Goal: Book appointment/travel/reservation

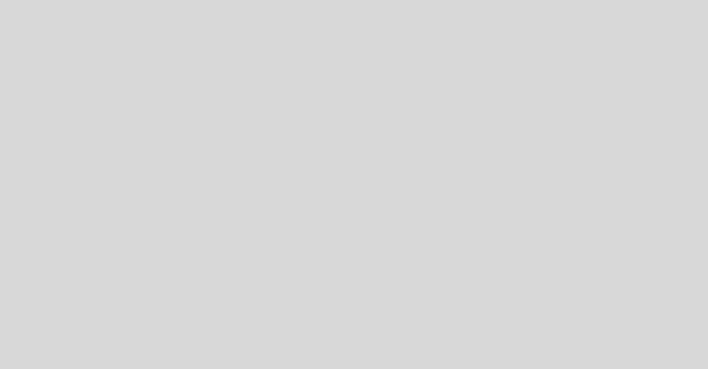
select select "pt"
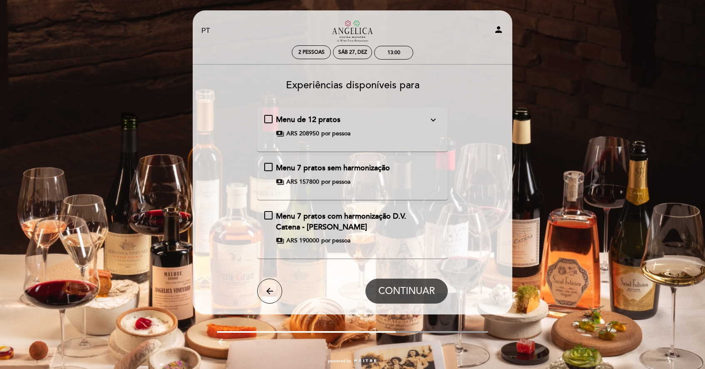
scroll to position [14, 0]
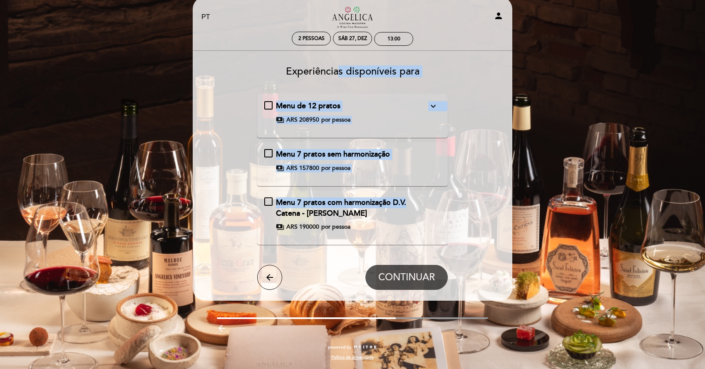
drag, startPoint x: 414, startPoint y: 204, endPoint x: 340, endPoint y: 76, distance: 148.1
click at [340, 76] on div "Experiências disponíveis para Menu de 12 pratos expand_more Degustação completa…" at bounding box center [353, 175] width 308 height 230
click at [269, 274] on icon "arrow_back" at bounding box center [270, 277] width 10 height 10
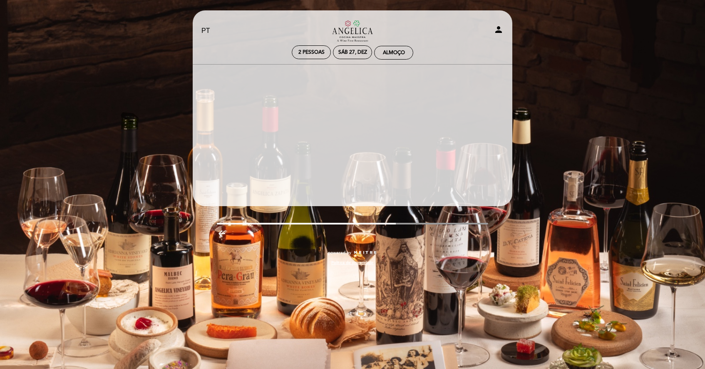
scroll to position [0, 0]
